Goal: Task Accomplishment & Management: Use online tool/utility

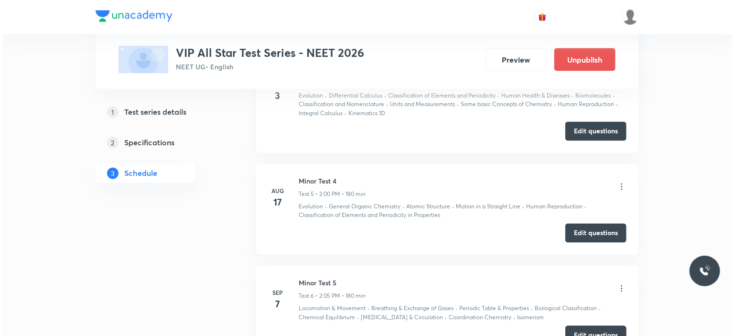
scroll to position [860, 0]
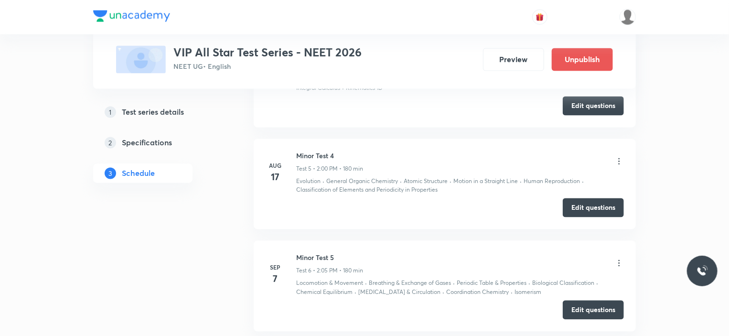
click at [619, 259] on icon at bounding box center [619, 263] width 10 height 10
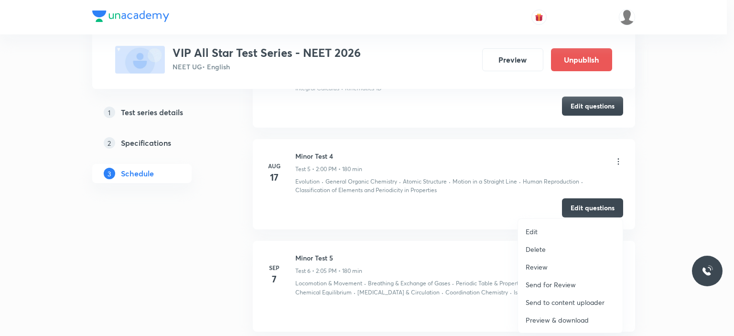
click at [572, 317] on p "Preview & download" at bounding box center [557, 320] width 63 height 10
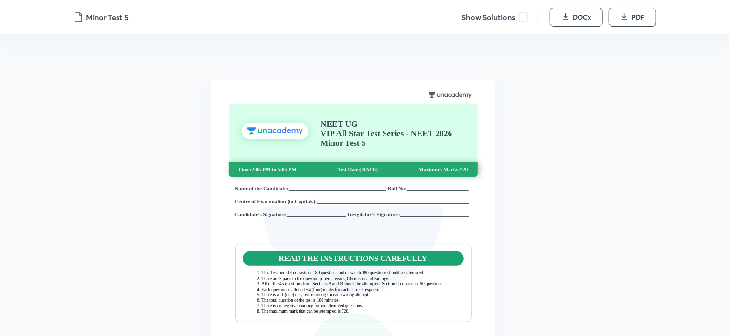
click at [527, 14] on span at bounding box center [524, 17] width 10 height 10
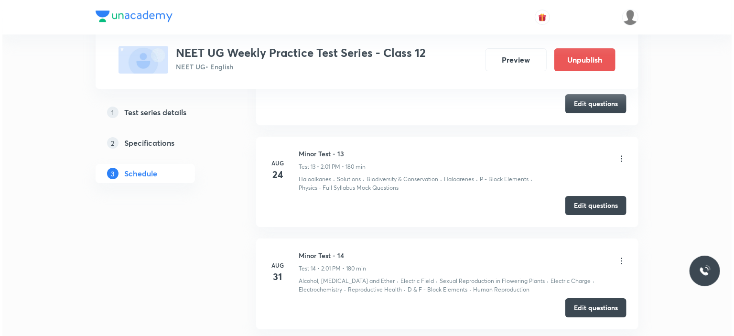
scroll to position [1814, 0]
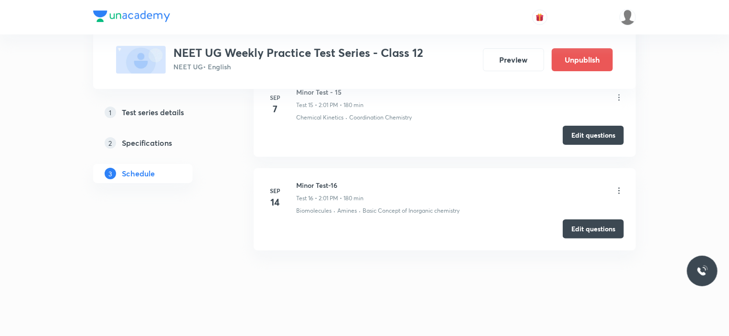
click at [623, 88] on div "Test Series ⁠NEET UG Weekly Practice Test Series - Class 12 NEET UG • English P…" at bounding box center [364, 44] width 543 height 89
click at [619, 93] on icon at bounding box center [619, 98] width 10 height 10
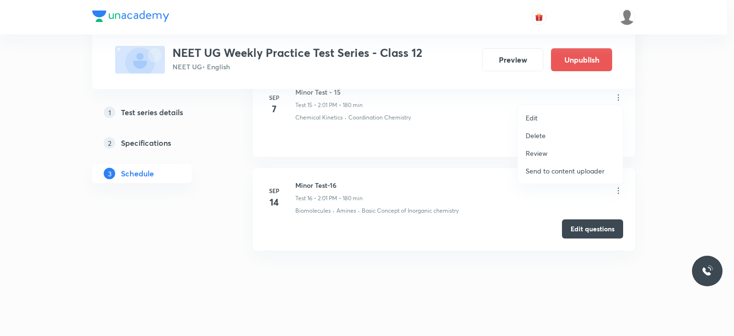
click at [547, 116] on li "Edit" at bounding box center [570, 118] width 105 height 18
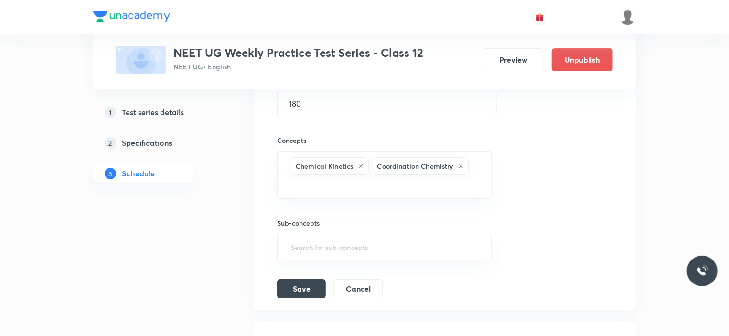
scroll to position [1601, 0]
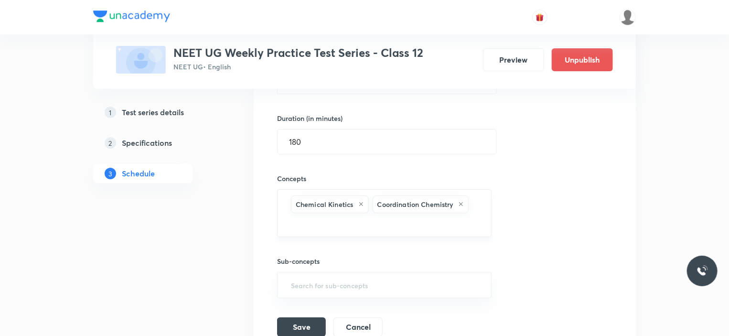
click at [366, 225] on input "text" at bounding box center [384, 224] width 191 height 18
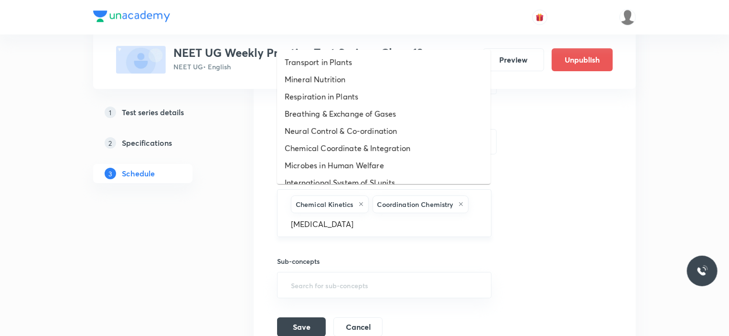
type input "inhe"
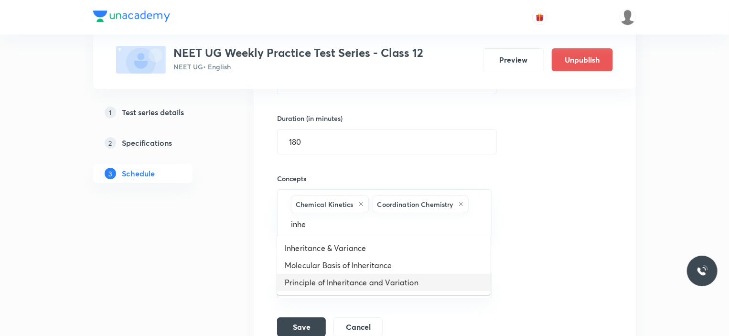
click at [341, 279] on li "Principle of Inheritance and Variation" at bounding box center [384, 282] width 214 height 17
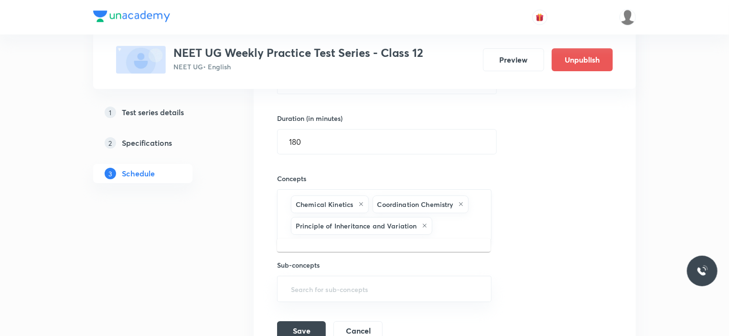
click at [451, 222] on input "text" at bounding box center [456, 226] width 45 height 18
paste input "inhe"
type input "inhe"
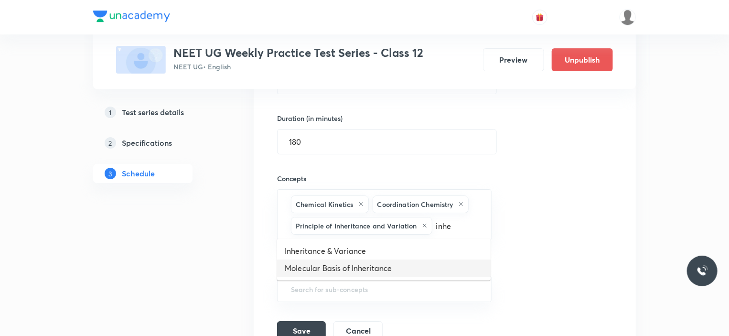
click at [342, 264] on li "Molecular Basis of Inheritance" at bounding box center [384, 267] width 214 height 17
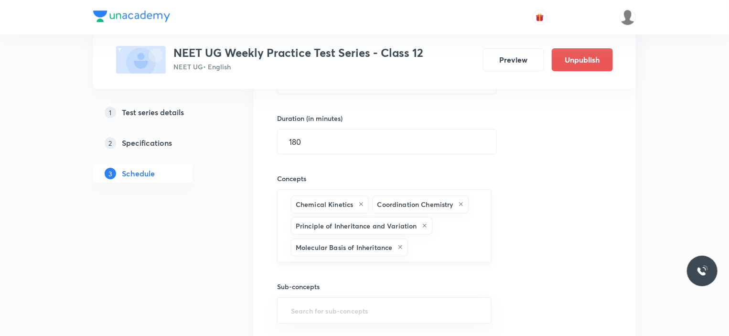
click at [432, 248] on input "text" at bounding box center [445, 247] width 70 height 18
type input "evol"
click at [315, 275] on li "Evolution" at bounding box center [384, 272] width 214 height 17
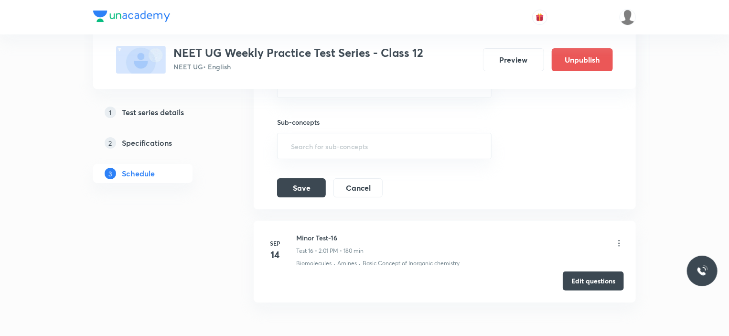
scroll to position [1792, 0]
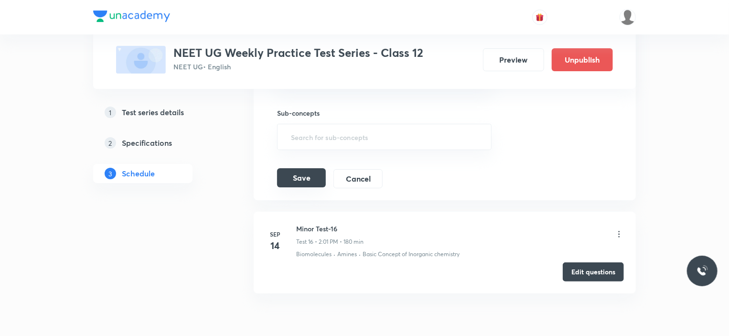
click at [313, 172] on button "Save" at bounding box center [301, 177] width 49 height 19
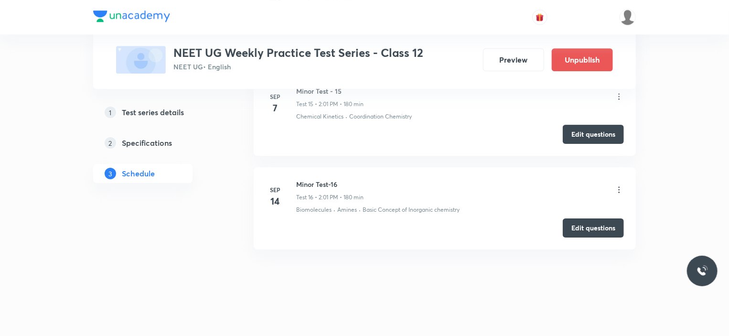
scroll to position [1507, 0]
click at [591, 125] on button "Edit questions" at bounding box center [593, 133] width 61 height 19
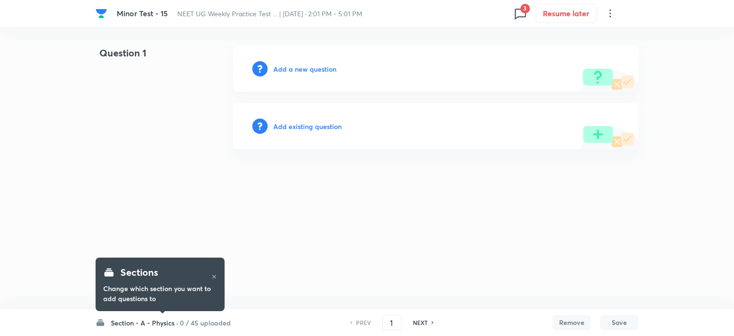
click at [157, 320] on h6 "Section - A - Physics ·" at bounding box center [144, 323] width 67 height 10
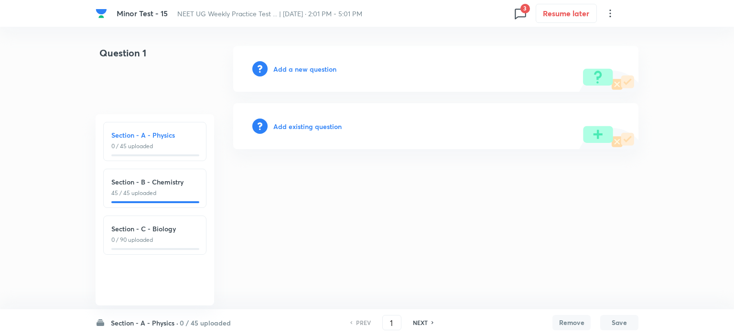
click at [156, 250] on div "Section - C - Biology 0 / 90 uploaded" at bounding box center [154, 234] width 103 height 39
type input "91"
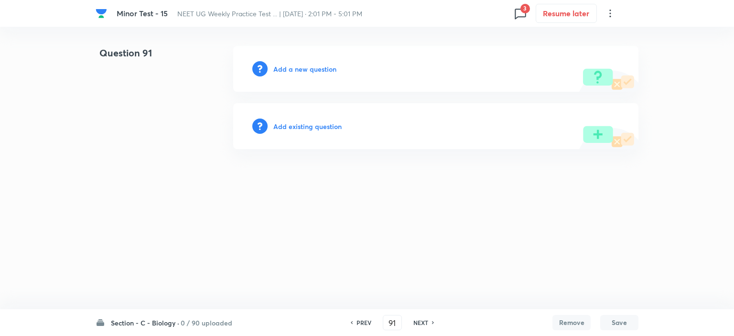
click at [287, 122] on h6 "Add existing question" at bounding box center [307, 126] width 68 height 10
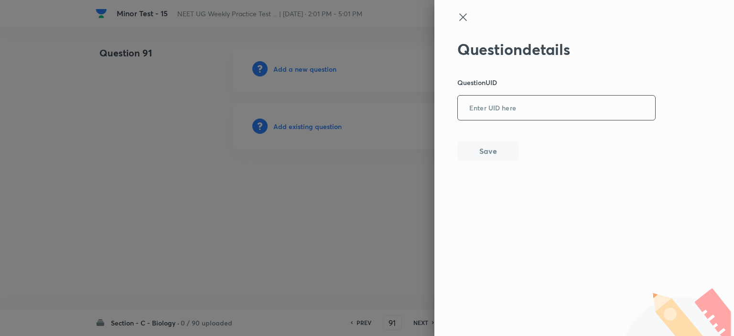
click at [502, 104] on input "text" at bounding box center [556, 108] width 197 height 23
paste input "5BM86"
type input "5BM86"
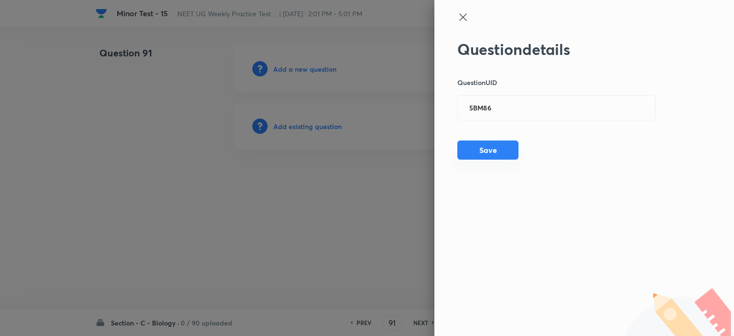
click at [495, 154] on button "Save" at bounding box center [487, 149] width 61 height 19
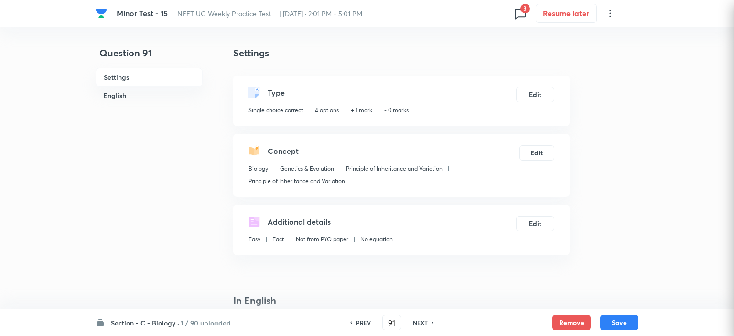
checkbox input "true"
click at [417, 316] on div "PREV 91 ​ NEXT" at bounding box center [389, 322] width 123 height 15
click at [419, 321] on h6 "NEXT" at bounding box center [417, 322] width 15 height 9
type input "92"
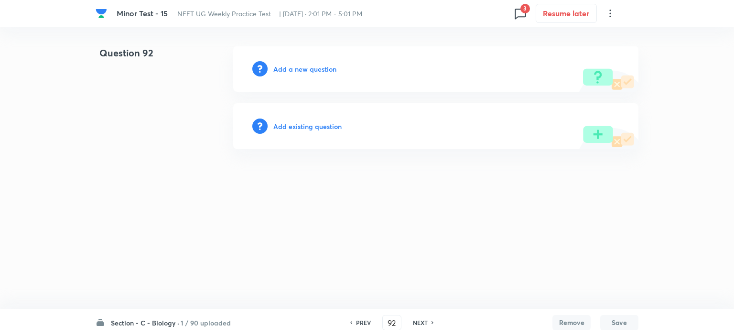
click at [311, 128] on h6 "Add existing question" at bounding box center [307, 126] width 68 height 10
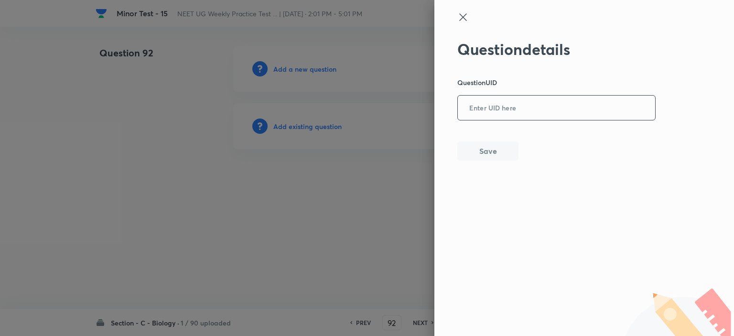
click at [489, 116] on input "text" at bounding box center [556, 108] width 197 height 23
paste input "XO9AY"
type input "XO9AY"
click at [489, 155] on button "Save" at bounding box center [487, 149] width 61 height 19
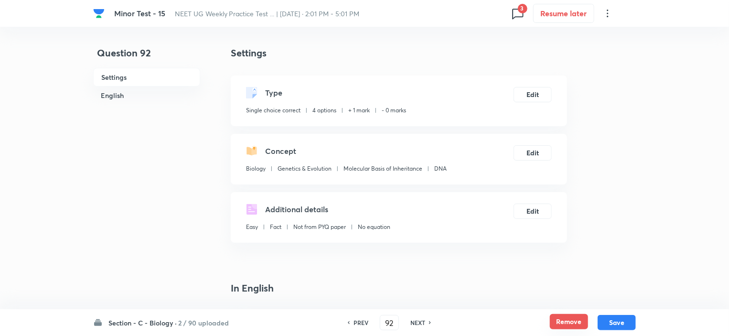
click at [558, 324] on button "Remove" at bounding box center [569, 321] width 38 height 15
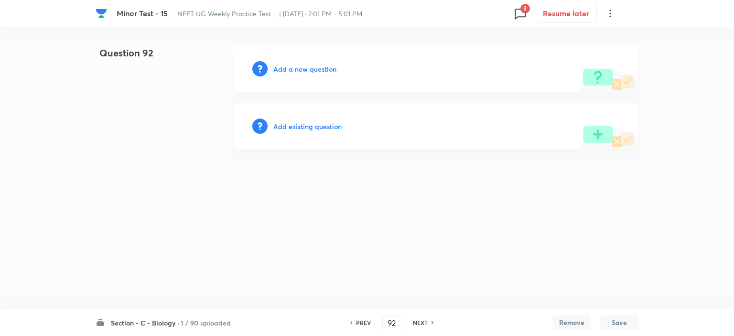
click at [307, 129] on h6 "Add existing question" at bounding box center [307, 126] width 68 height 10
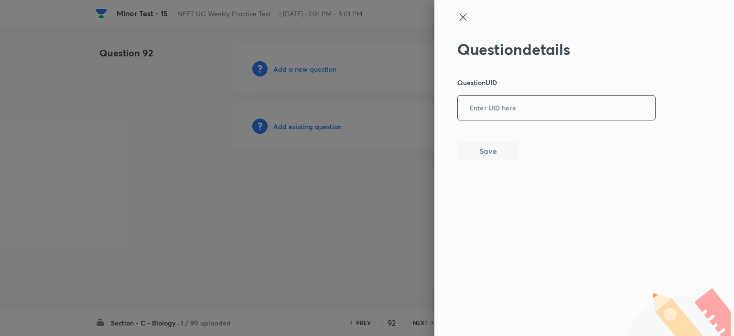
click at [510, 112] on input "text" at bounding box center [556, 108] width 197 height 23
paste input "YQ0GQ"
type input "YQ0GQ"
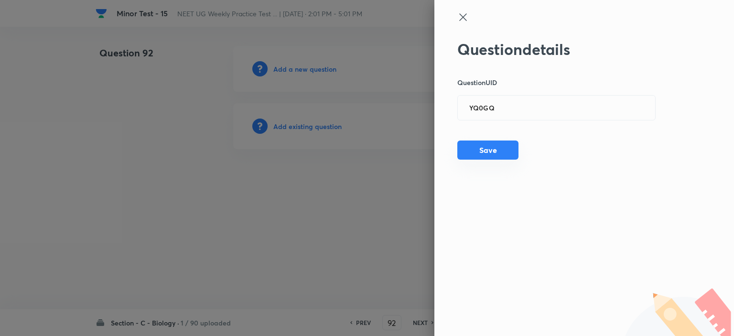
click at [485, 155] on button "Save" at bounding box center [487, 149] width 61 height 19
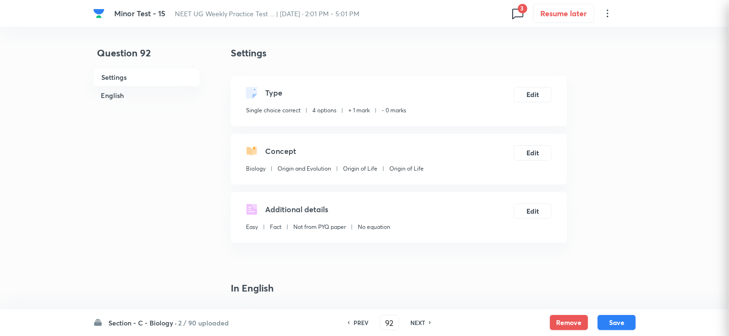
checkbox input "true"
click at [564, 327] on button "Remove" at bounding box center [569, 321] width 38 height 15
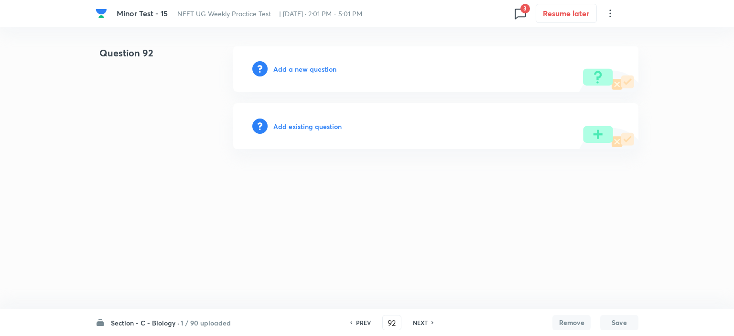
click at [358, 324] on h6 "PREV" at bounding box center [363, 322] width 15 height 9
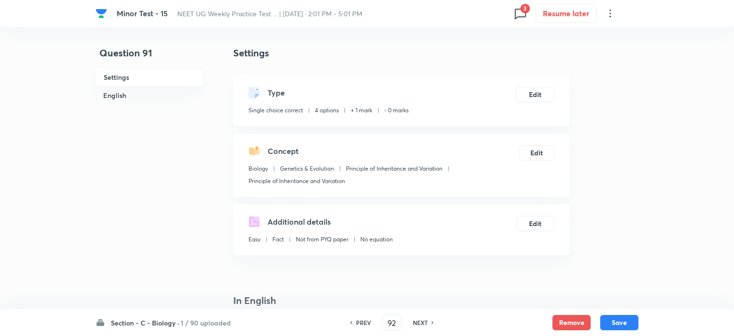
type input "91"
checkbox input "true"
click at [577, 321] on button "Remove" at bounding box center [569, 321] width 38 height 15
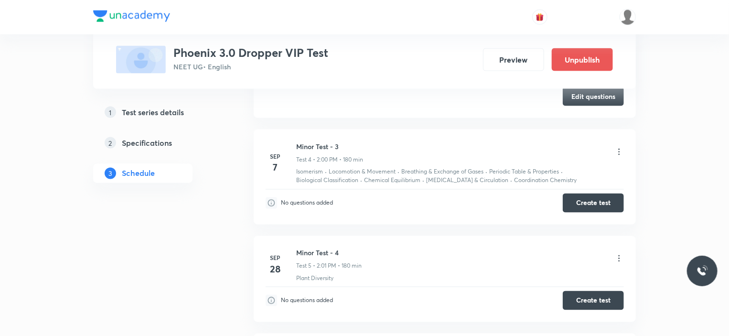
scroll to position [669, 0]
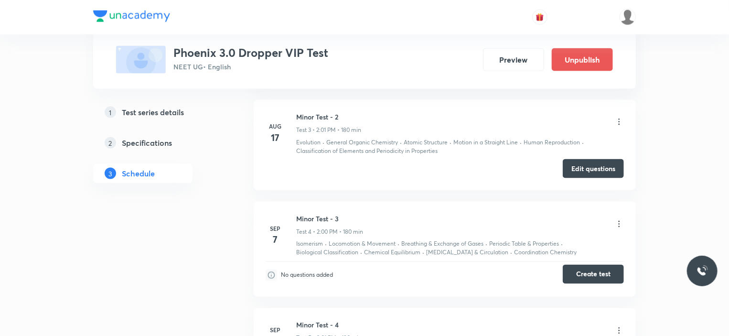
click at [595, 275] on button "Create test" at bounding box center [593, 274] width 61 height 19
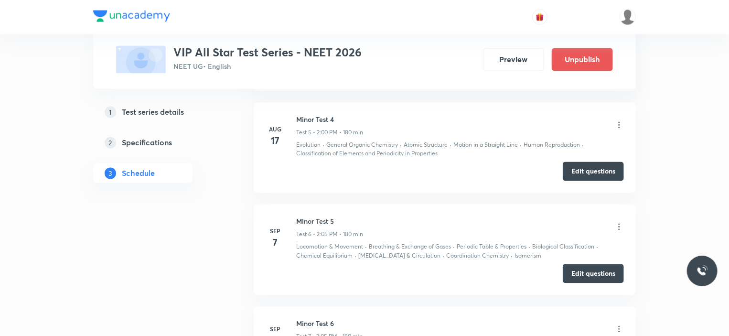
scroll to position [956, 0]
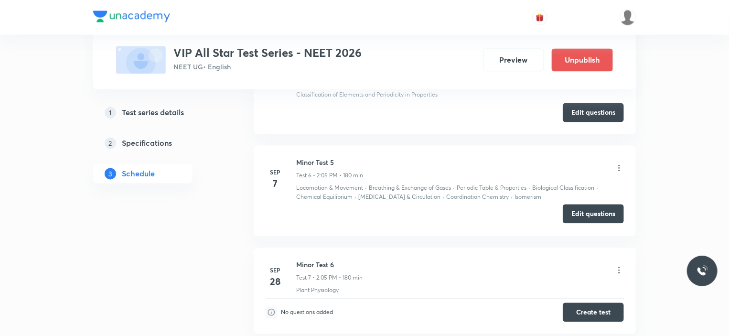
click at [608, 208] on button "Edit questions" at bounding box center [593, 213] width 61 height 19
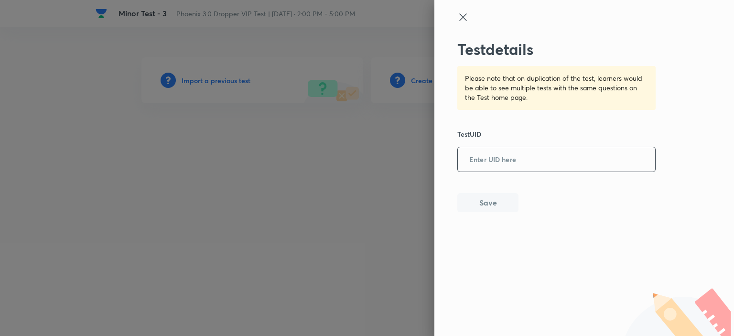
click at [523, 160] on input "text" at bounding box center [556, 159] width 197 height 23
paste input "1Q7IKLF44P"
type input "1Q7IKLF44P"
click at [489, 200] on button "Save" at bounding box center [487, 201] width 61 height 19
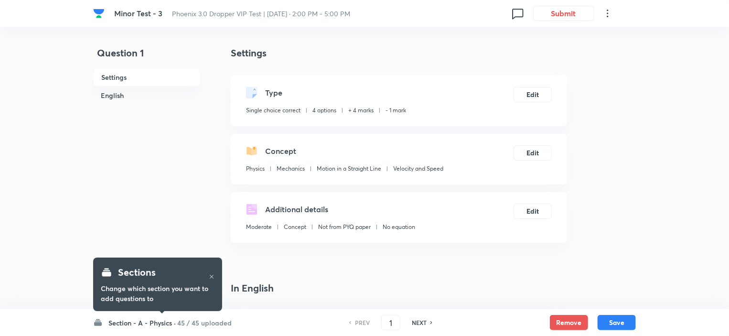
checkbox input "true"
click at [169, 319] on h6 "Section - A - Physics ·" at bounding box center [141, 323] width 67 height 10
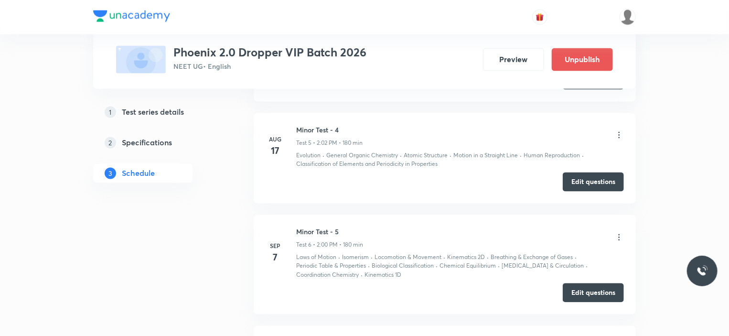
scroll to position [956, 0]
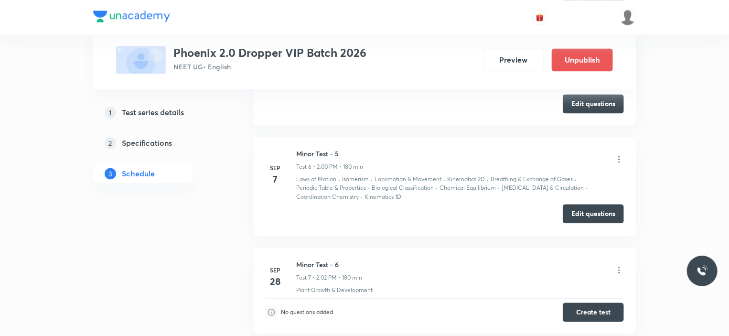
click at [605, 213] on button "Edit questions" at bounding box center [593, 213] width 61 height 19
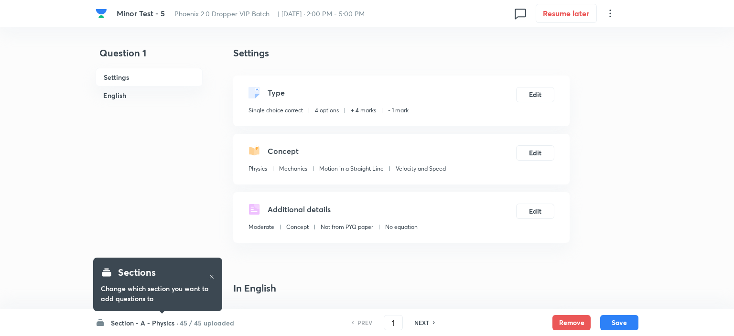
checkbox input "true"
click at [156, 320] on h6 "Section - A - Physics ·" at bounding box center [141, 323] width 67 height 10
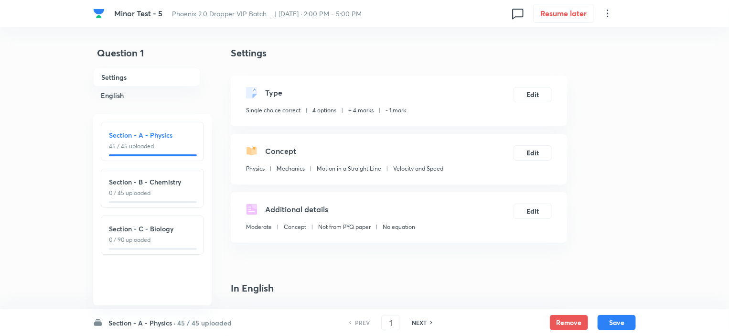
click at [102, 271] on div "Section - A - Physics 45 / 45 uploaded Section - B - Chemistry 0 / 45 uploaded …" at bounding box center [152, 209] width 118 height 191
